Goal: Communication & Community: Answer question/provide support

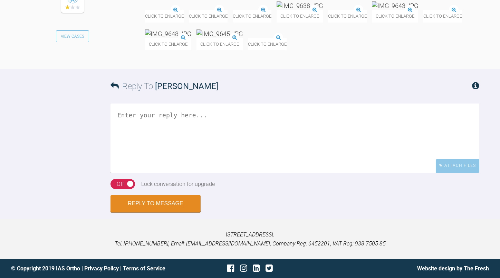
scroll to position [13315, 0]
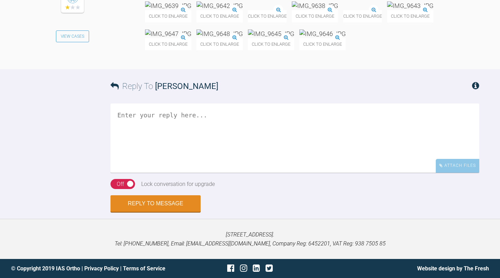
click at [243, 10] on img at bounding box center [220, 5] width 46 height 9
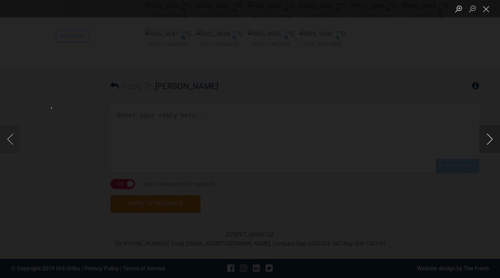
click at [488, 140] on button "Next image" at bounding box center [490, 139] width 21 height 28
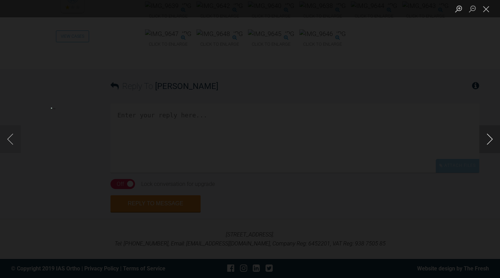
click at [488, 136] on button "Next image" at bounding box center [490, 139] width 21 height 28
click at [483, 138] on button "Next image" at bounding box center [490, 139] width 21 height 28
click at [11, 134] on button "Previous image" at bounding box center [10, 139] width 21 height 28
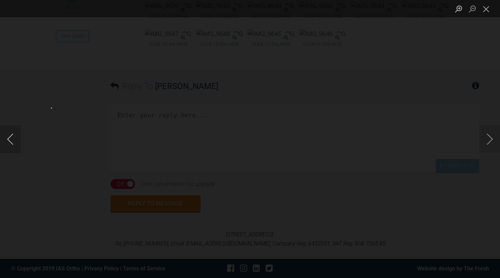
click at [11, 134] on button "Previous image" at bounding box center [10, 139] width 21 height 28
click at [488, 135] on button "Next image" at bounding box center [490, 139] width 21 height 28
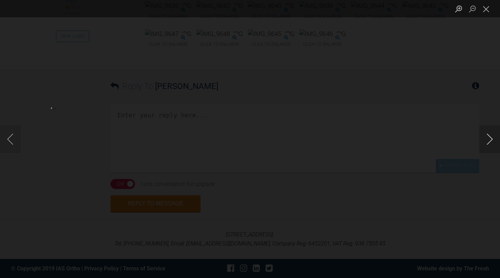
click at [488, 135] on button "Next image" at bounding box center [490, 139] width 21 height 28
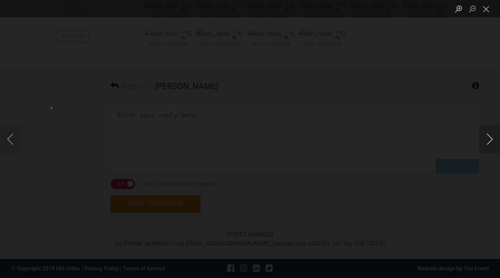
click at [488, 135] on button "Next image" at bounding box center [490, 139] width 21 height 28
click at [486, 11] on button "Close lightbox" at bounding box center [487, 9] width 14 height 12
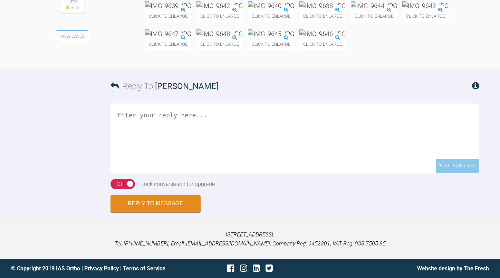
scroll to position [13626, 0]
click at [184, 160] on textarea at bounding box center [295, 137] width 369 height 69
click at [294, 10] on img at bounding box center [271, 5] width 46 height 9
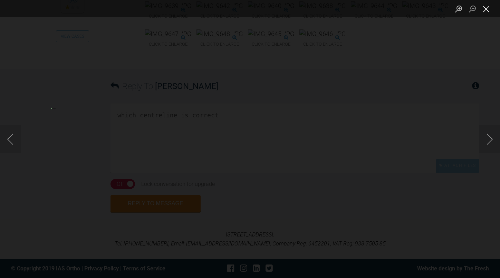
click at [486, 9] on button "Close lightbox" at bounding box center [487, 9] width 14 height 12
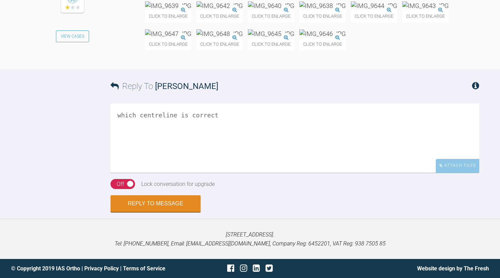
scroll to position [13661, 0]
drag, startPoint x: 224, startPoint y: 115, endPoint x: 109, endPoint y: 120, distance: 115.5
click at [109, 120] on div "Reply To [PERSON_NAME] which centreline is correct Attach Files Drag and drop f…" at bounding box center [250, 140] width 500 height 142
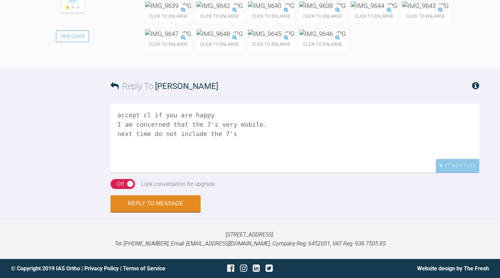
click at [235, 134] on textarea "accept cl if you are happy I am concerned that the 7's very mobile. next time d…" at bounding box center [295, 137] width 369 height 69
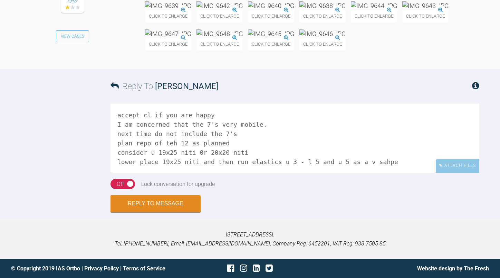
drag, startPoint x: 377, startPoint y: 162, endPoint x: 361, endPoint y: 163, distance: 16.3
click at [361, 163] on textarea "accept cl if you are happy I am concerned that the 7's very mobile. next time d…" at bounding box center [295, 137] width 369 height 69
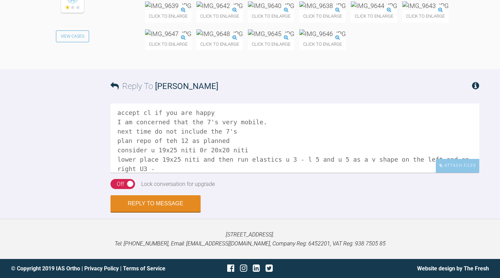
click at [252, 97] on div "Reply To [PERSON_NAME]" at bounding box center [295, 86] width 369 height 34
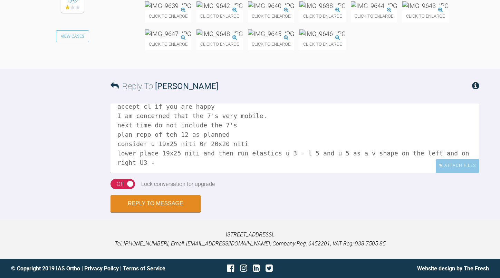
scroll to position [10, 0]
click at [147, 161] on textarea "accept cl if you are happy I am concerned that the 7's very mobile. next time d…" at bounding box center [295, 137] width 369 height 69
click at [351, 10] on img at bounding box center [374, 5] width 46 height 9
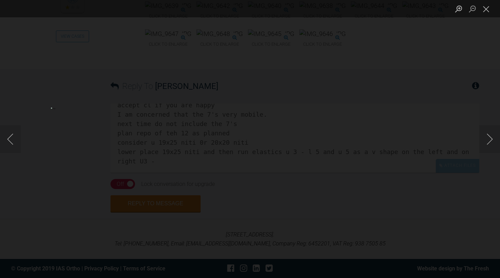
click at [489, 142] on button "Next image" at bounding box center [490, 139] width 21 height 28
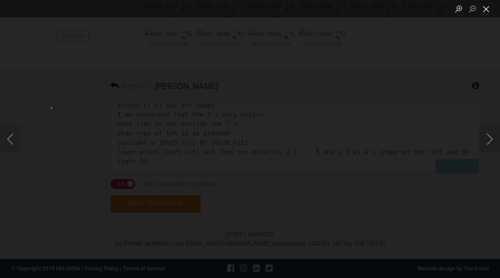
click at [486, 9] on button "Close lightbox" at bounding box center [487, 9] width 14 height 12
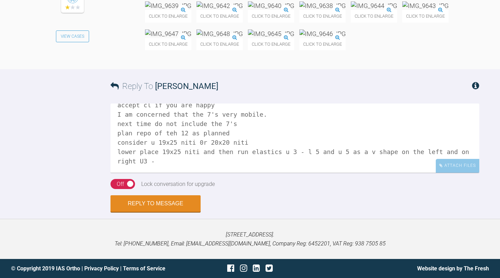
click at [160, 172] on textarea "accept cl if you are happy I am concerned that the 7's very mobile. next time d…" at bounding box center [295, 137] width 369 height 69
click at [182, 172] on textarea "accept cl if you are happy I am concerned that the 7's very mobile. next time d…" at bounding box center [295, 137] width 369 height 69
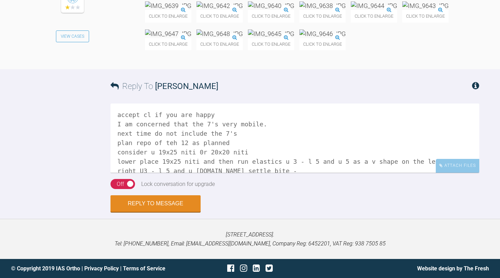
scroll to position [0, 0]
click at [117, 172] on textarea "accept cl if you are happy I am concerned that the 7's very mobile. next time d…" at bounding box center [295, 137] width 369 height 69
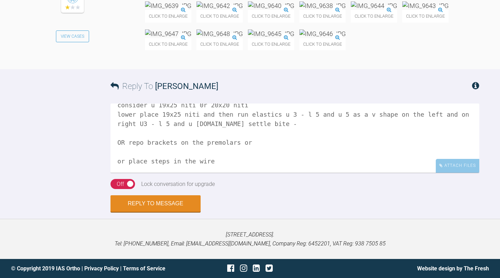
scroll to position [13592, 0]
drag, startPoint x: 125, startPoint y: 230, endPoint x: 117, endPoint y: 233, distance: 8.1
click at [117, 172] on textarea "accept cl if you are happy I am concerned that the 7's very mobile. next time d…" at bounding box center [295, 137] width 369 height 69
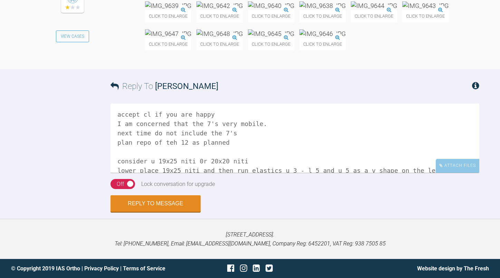
scroll to position [0, 0]
click at [139, 172] on textarea "accept cl if you are happy I am concerned that the 7's very mobile. next time d…" at bounding box center [295, 137] width 369 height 69
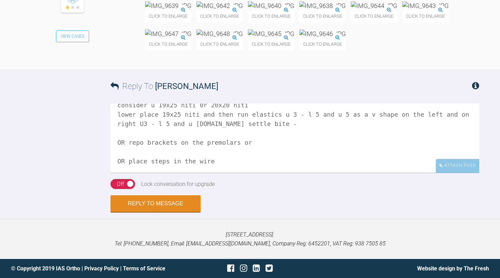
scroll to position [13626, 0]
type textarea "accept cl if you are happy I am concerned that the 7's very mobile. next time d…"
click at [174, 212] on button "Reply to Message" at bounding box center [156, 204] width 90 height 17
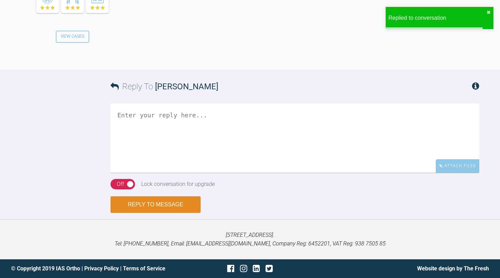
scroll to position [13848, 0]
